Goal: Task Accomplishment & Management: Use online tool/utility

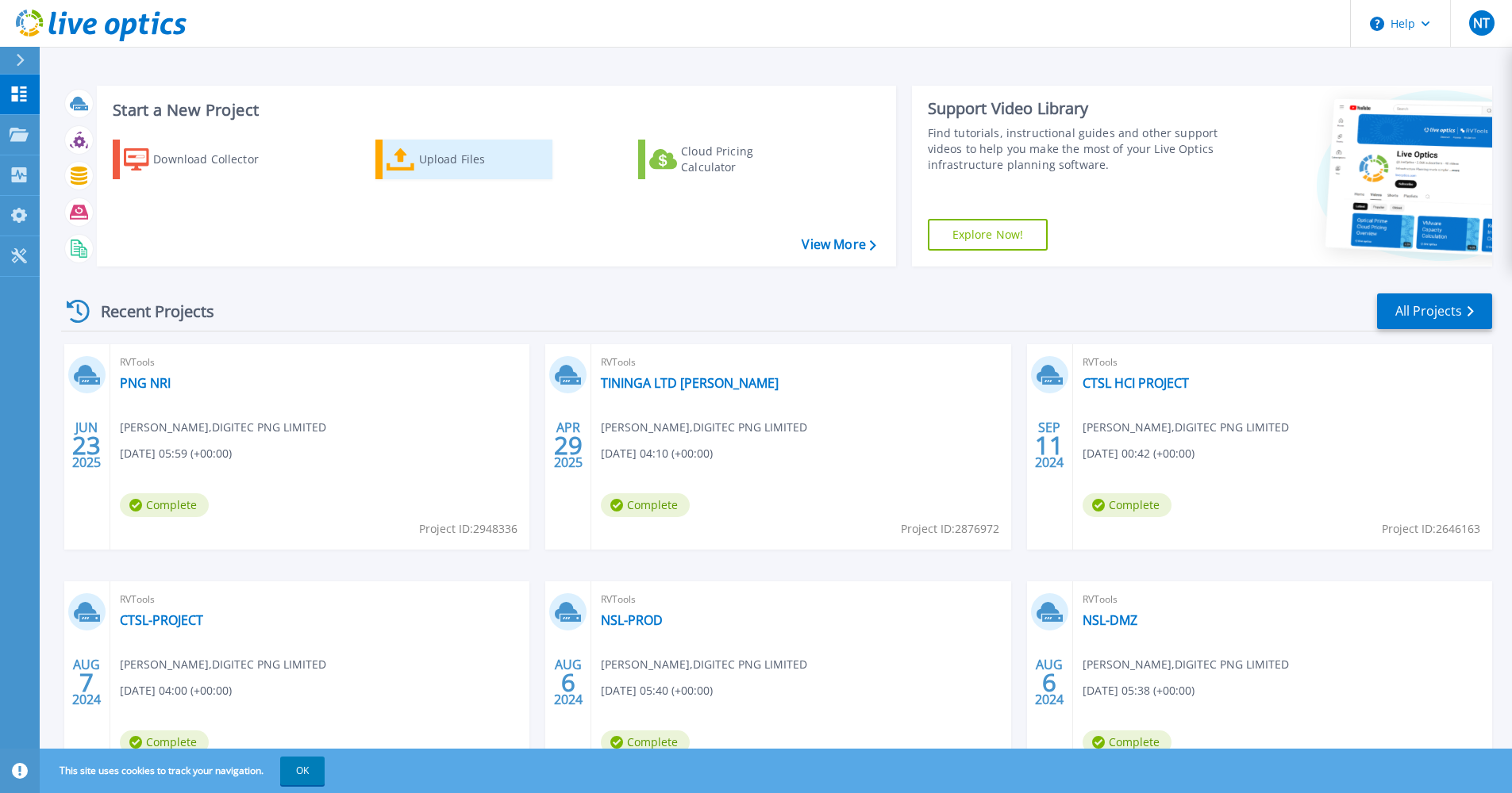
click at [426, 171] on div "Upload Files" at bounding box center [482, 159] width 127 height 32
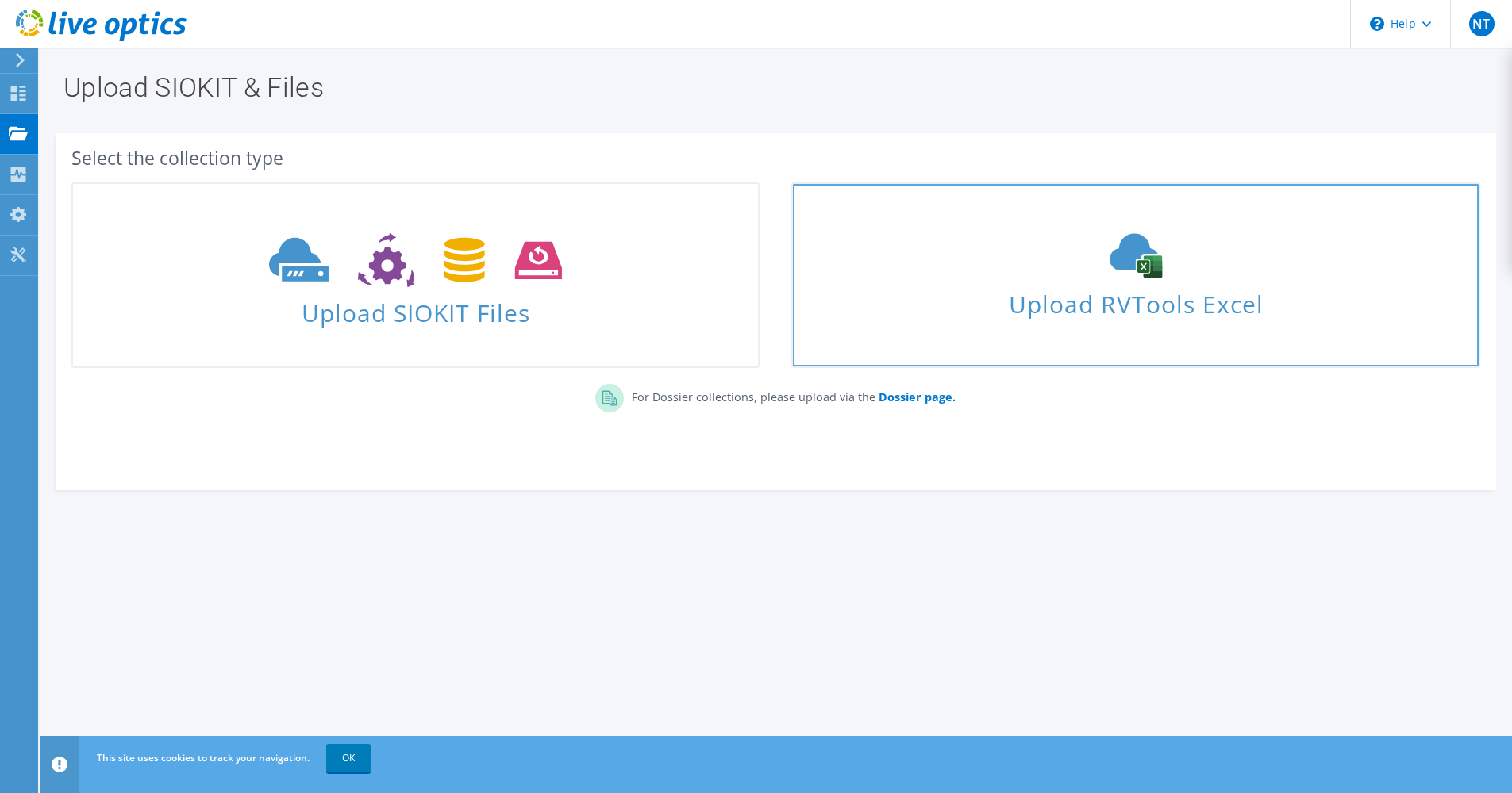
click at [1160, 300] on span "Upload RVTools Excel" at bounding box center [1135, 300] width 685 height 34
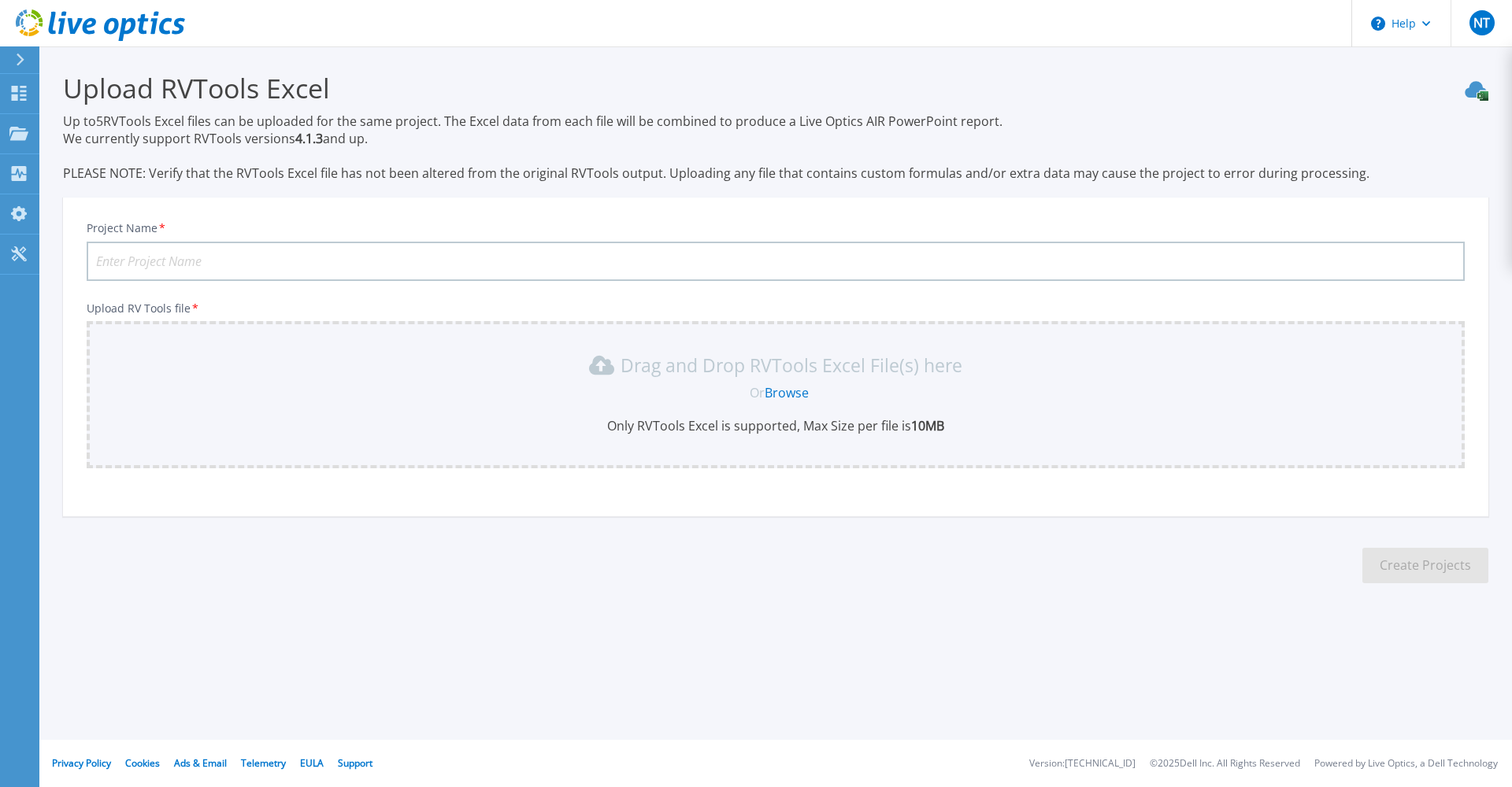
click at [466, 265] on input "Project Name *" at bounding box center [776, 261] width 1378 height 39
type input "DIGITEC ICT LTD"
click at [769, 393] on link "Browse" at bounding box center [787, 393] width 44 height 17
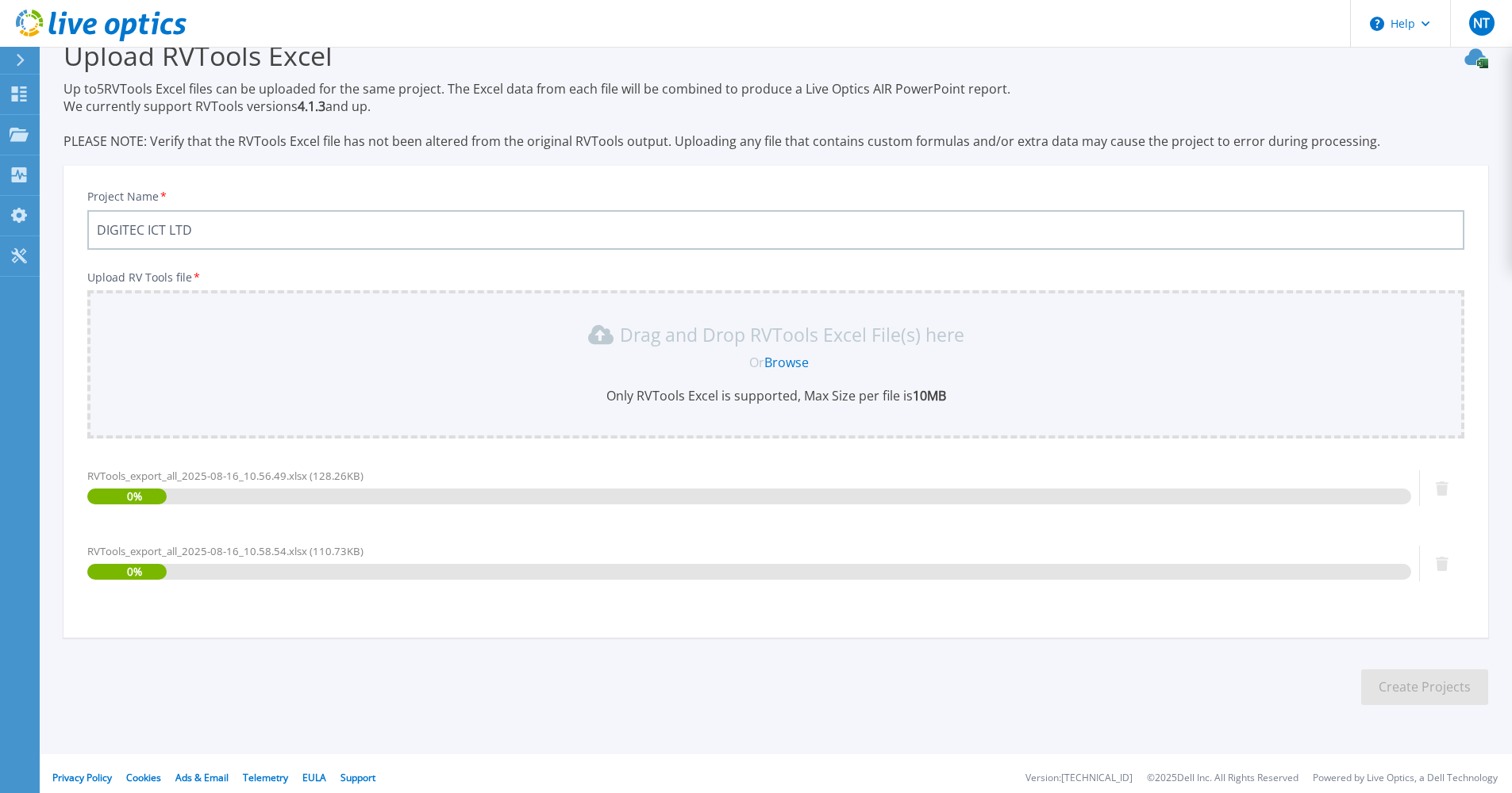
scroll to position [42, 0]
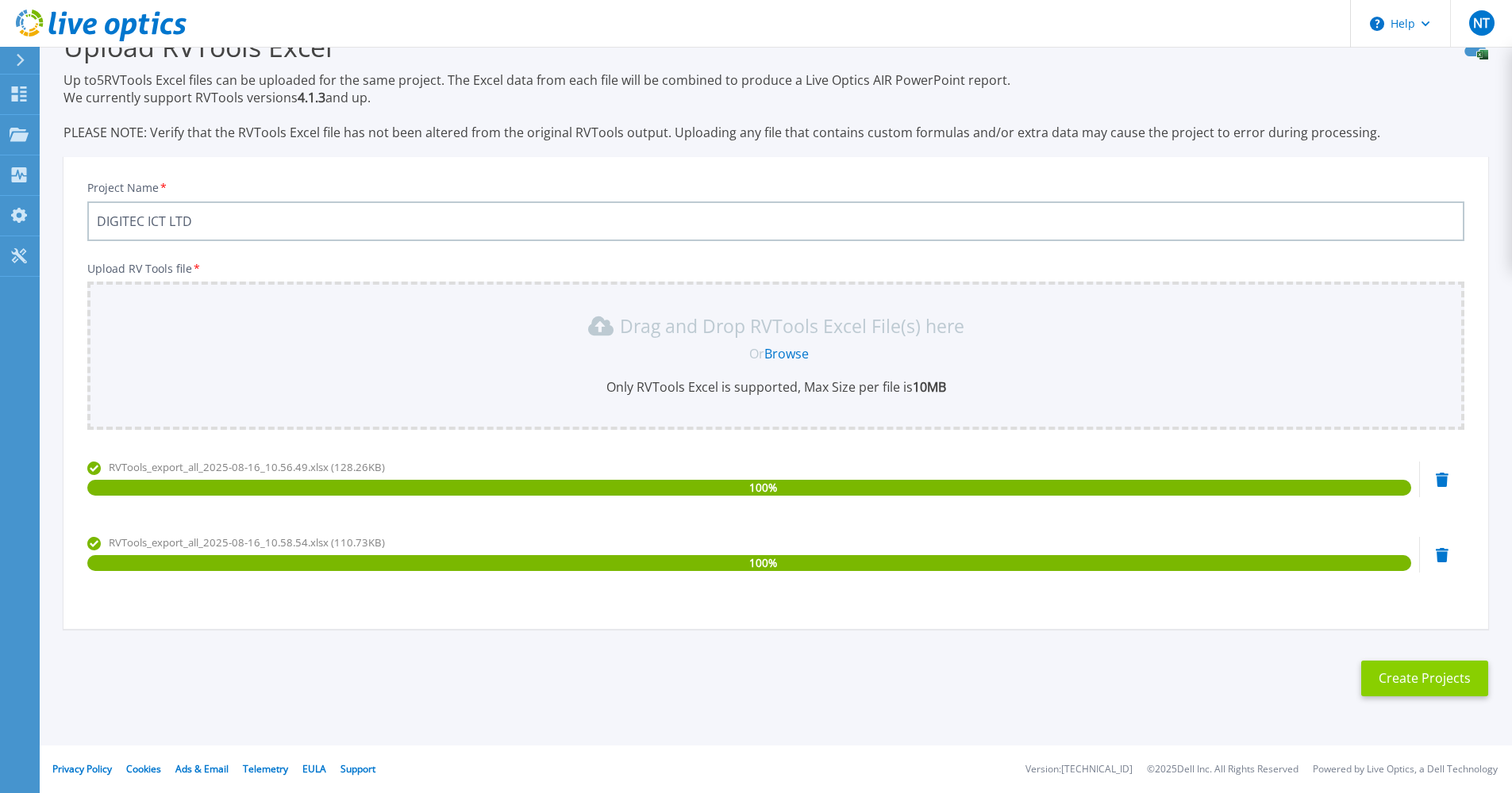
click at [1408, 674] on button "Create Projects" at bounding box center [1424, 679] width 127 height 36
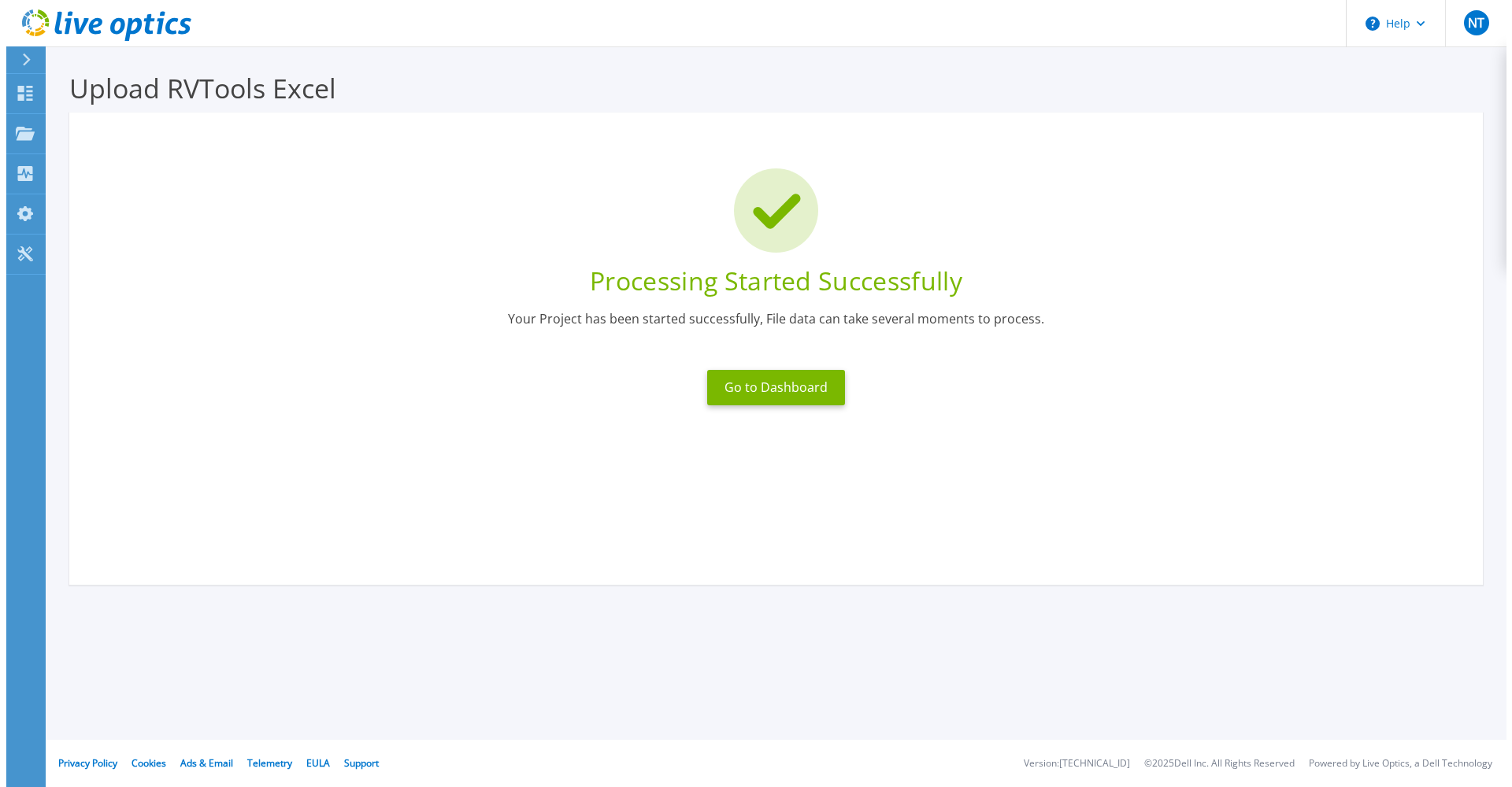
scroll to position [0, 0]
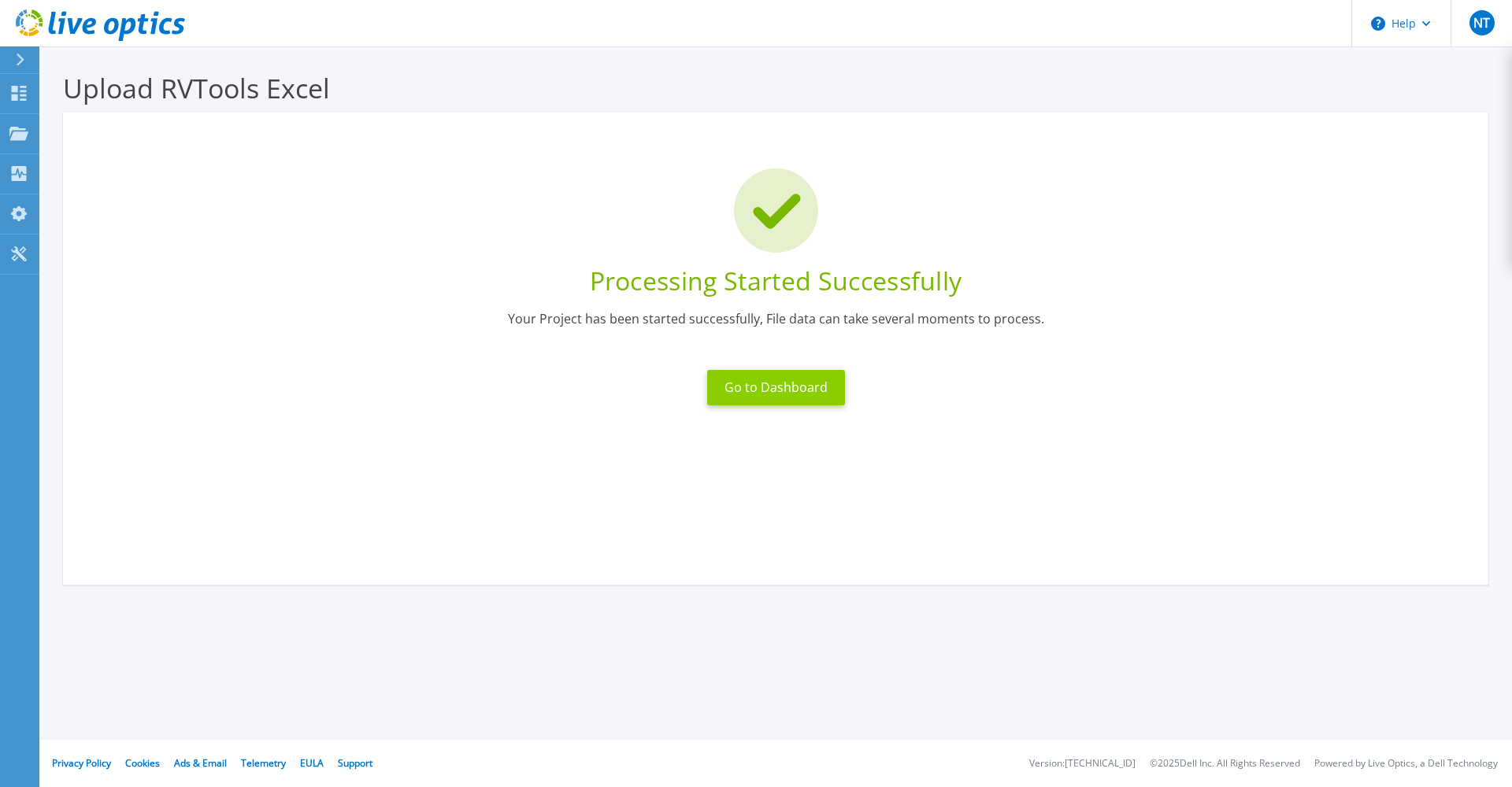
click at [749, 395] on button "Go to Dashboard" at bounding box center [776, 387] width 137 height 36
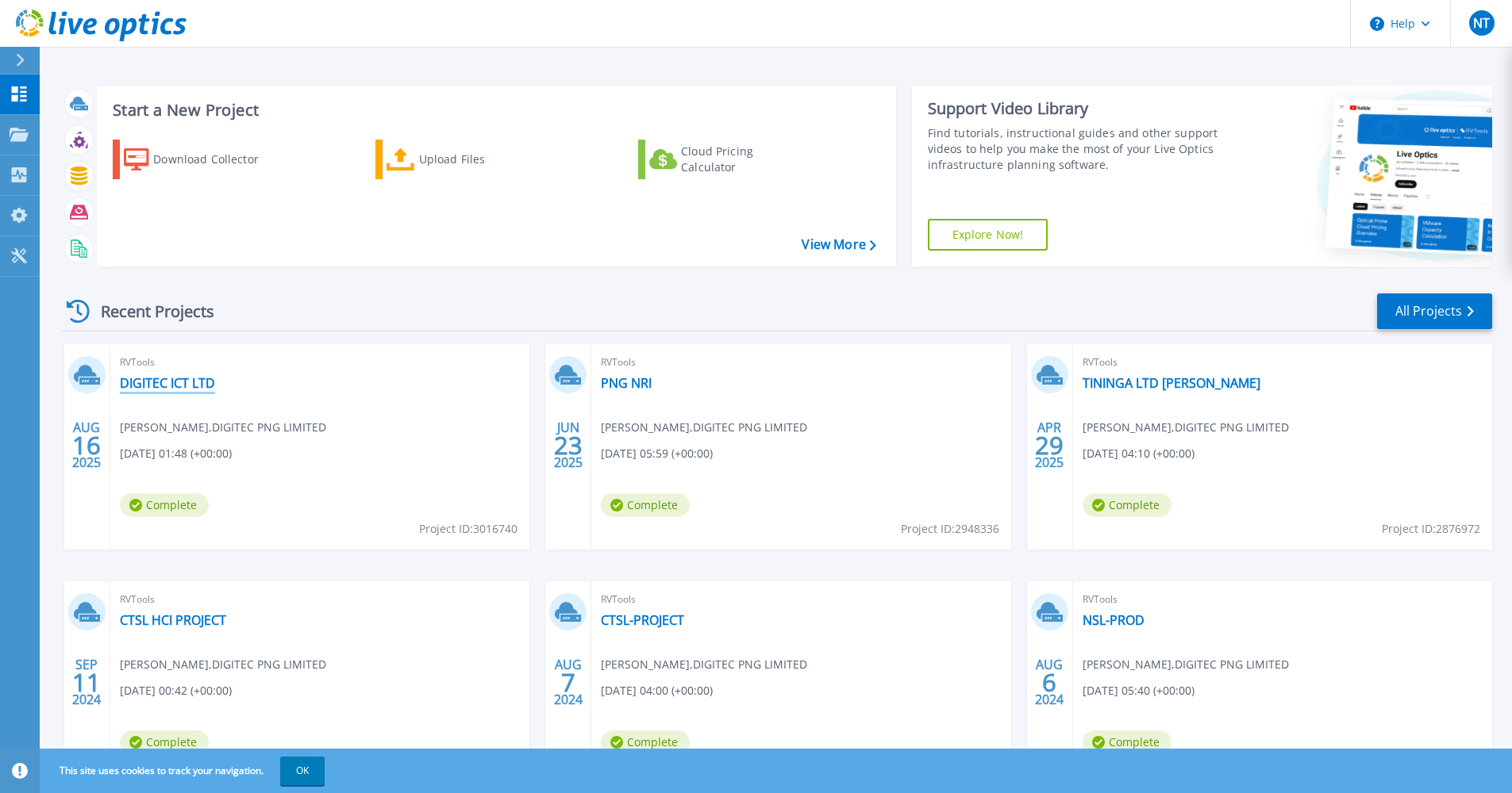
click at [165, 381] on link "DIGITEC ICT LTD" at bounding box center [168, 383] width 95 height 15
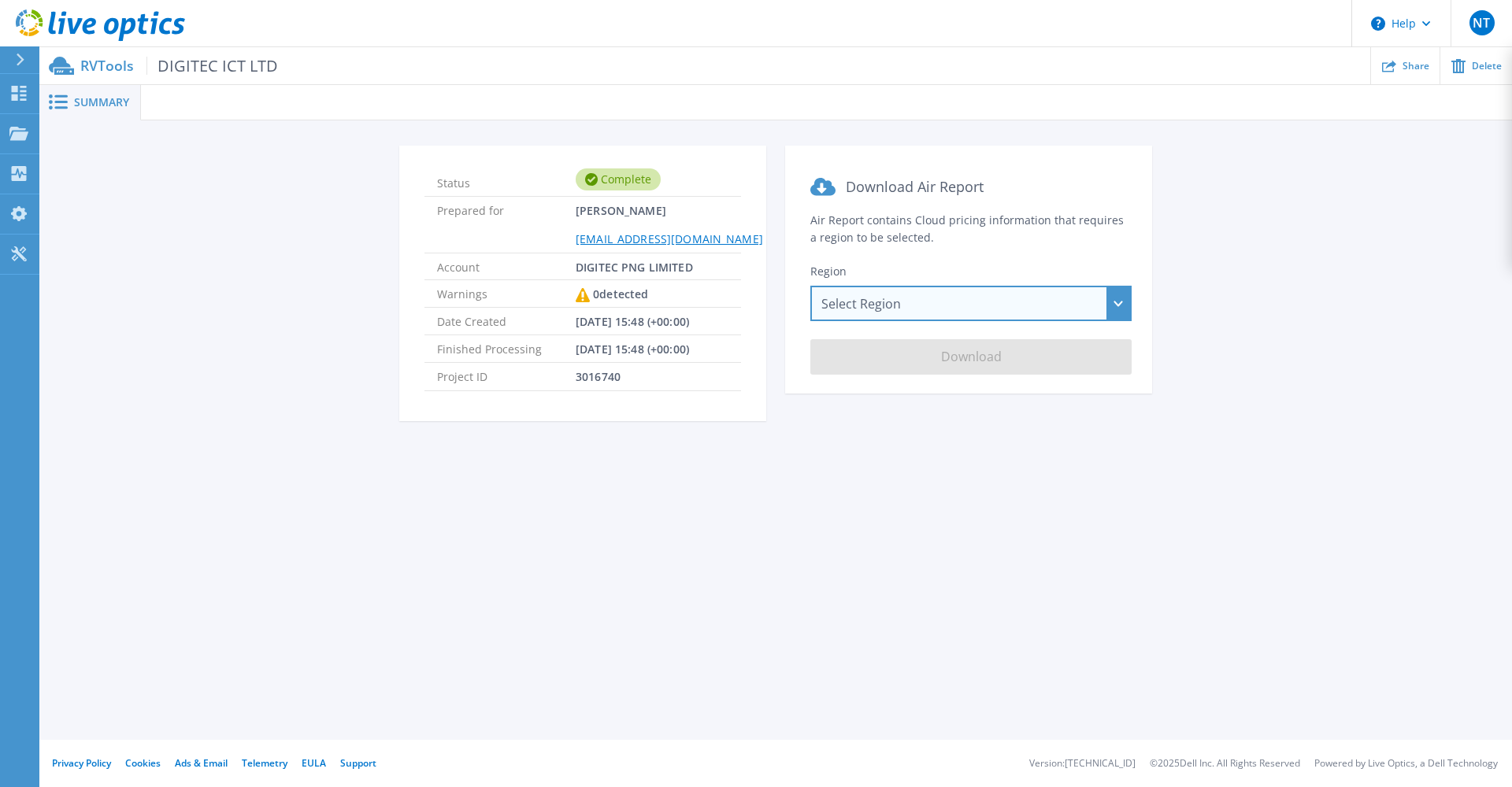
click at [842, 311] on div "Select Region [GEOGRAPHIC_DATA] ([GEOGRAPHIC_DATA]) [GEOGRAPHIC_DATA] ([GEOGRAP…" at bounding box center [971, 303] width 321 height 36
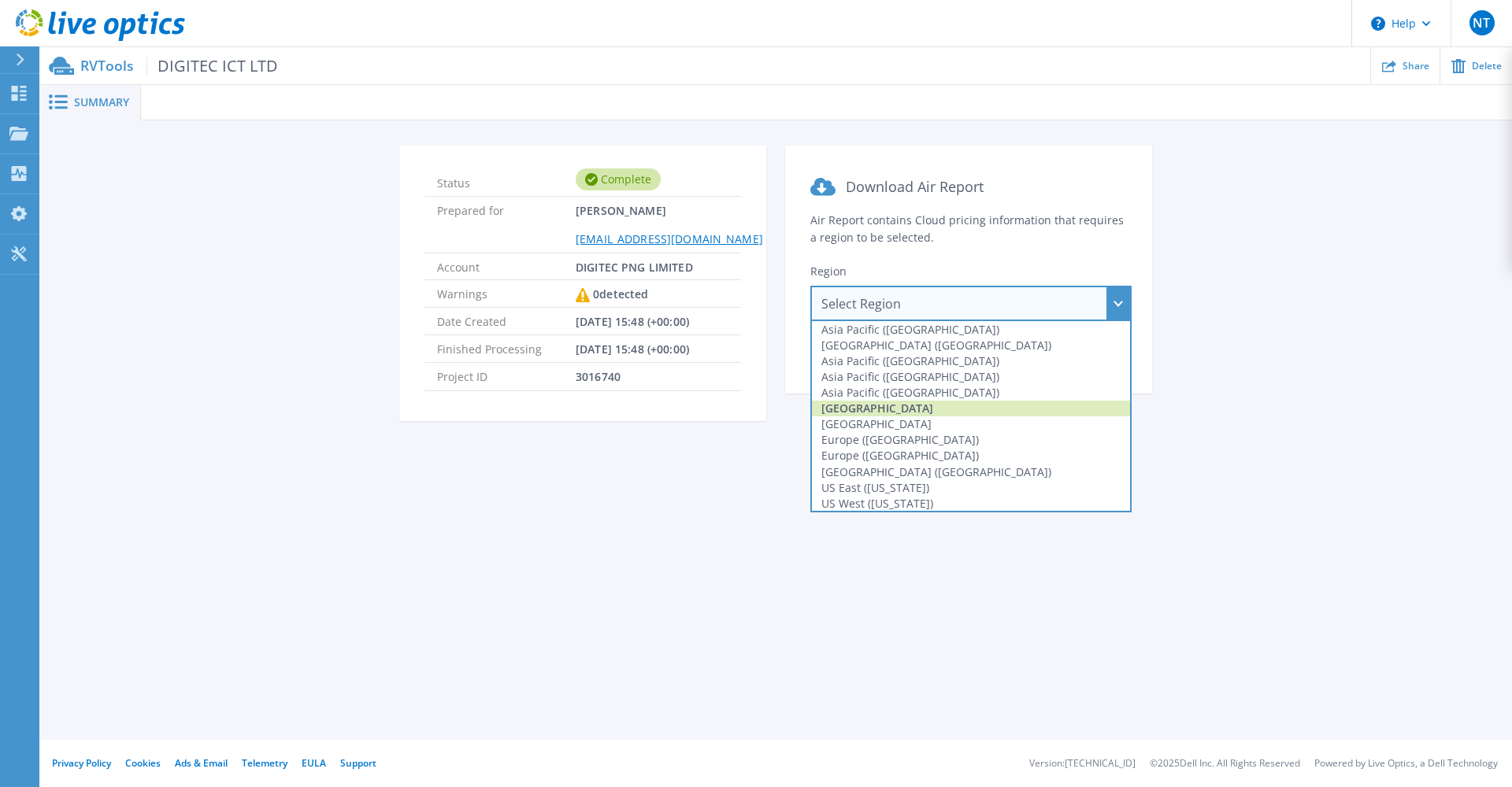
click at [864, 409] on div "[GEOGRAPHIC_DATA]" at bounding box center [971, 408] width 318 height 15
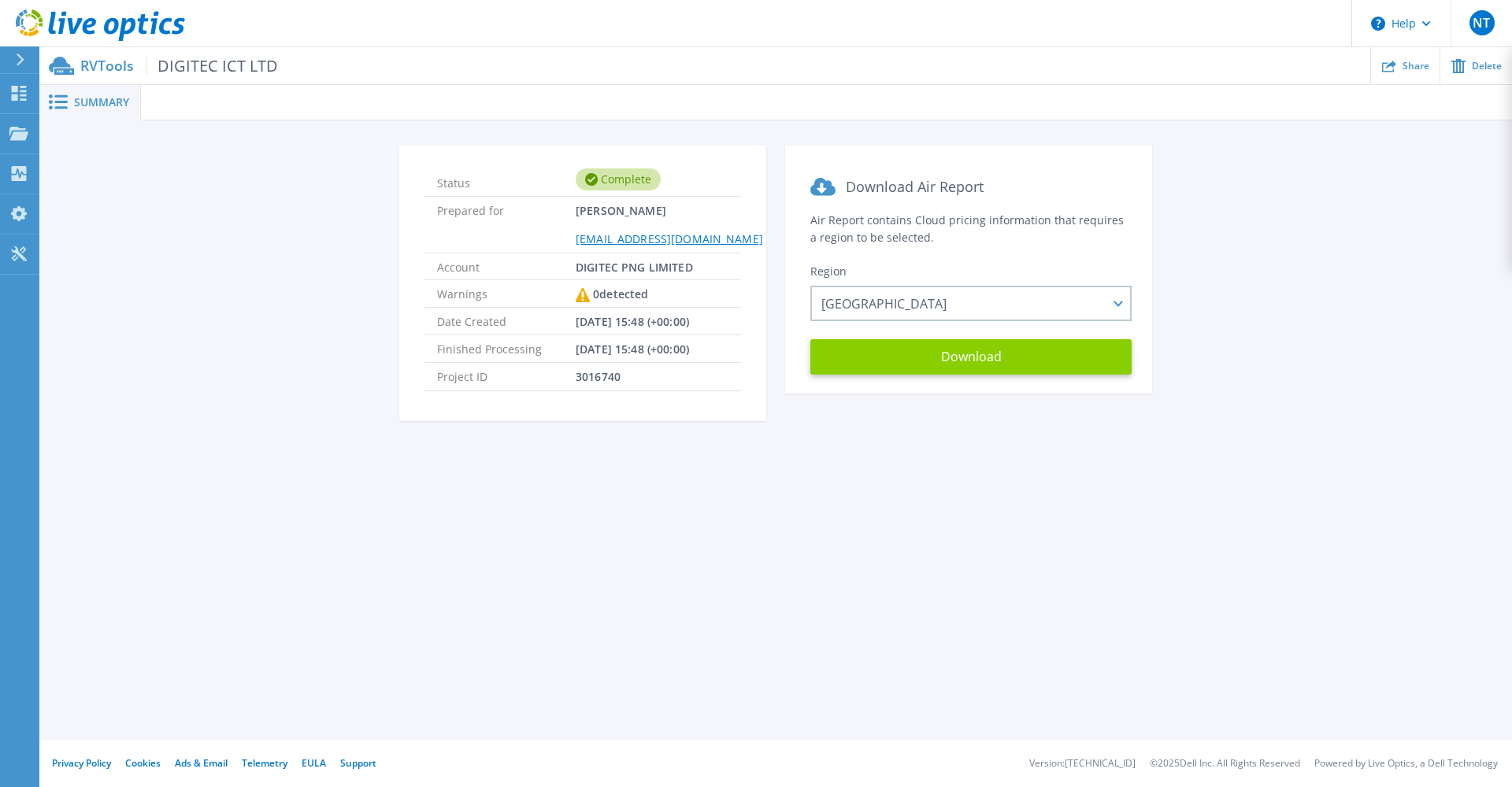
click at [903, 368] on button "Download" at bounding box center [971, 357] width 321 height 36
click at [1253, 496] on div "Summary Status Complete Prepared for [PERSON_NAME] [EMAIL_ADDRESS][DOMAIN_NAME]…" at bounding box center [776, 370] width 1473 height 740
